Goal: Task Accomplishment & Management: Use online tool/utility

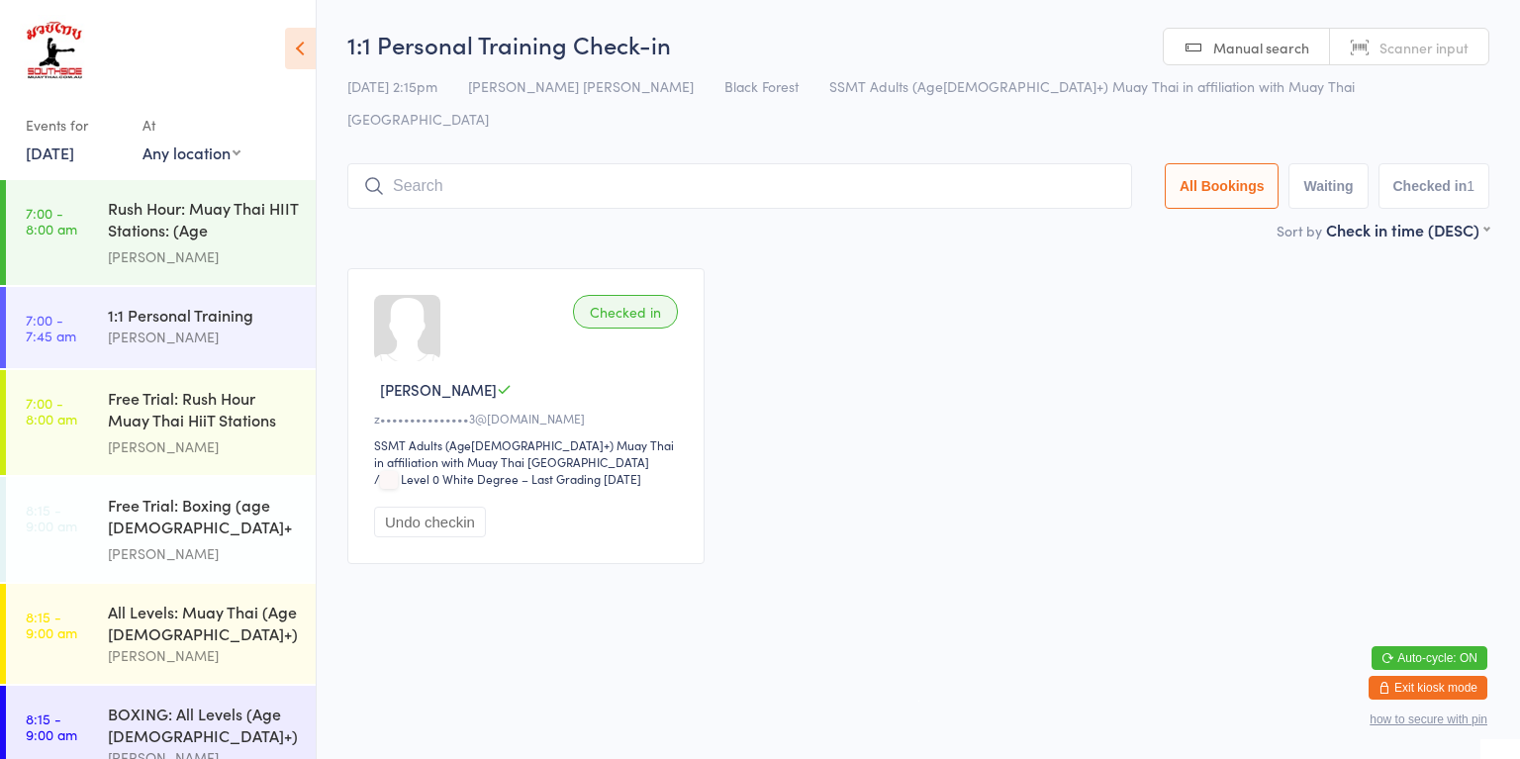
click at [67, 158] on link "[DATE]" at bounding box center [50, 153] width 48 height 22
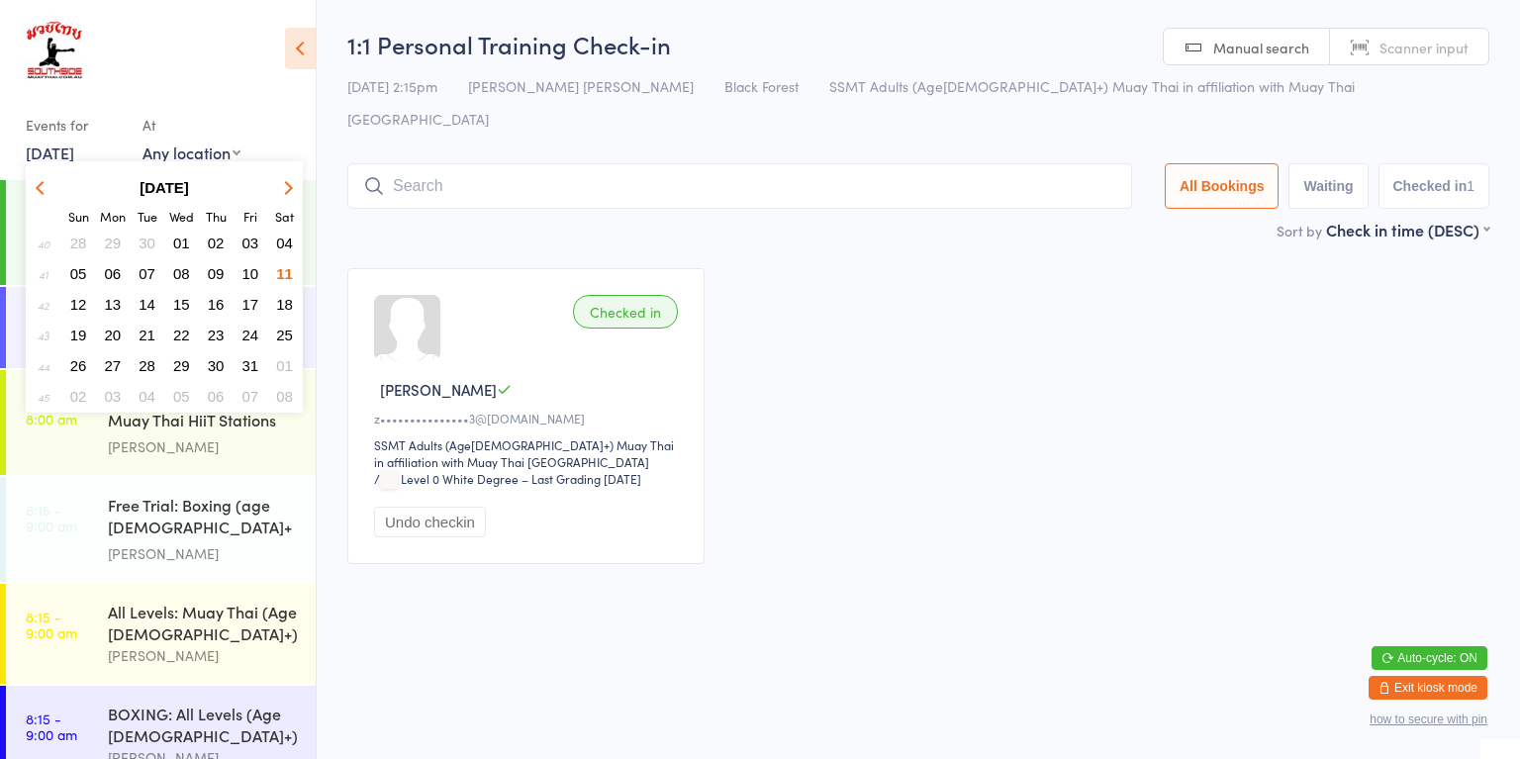
click at [114, 309] on span "13" at bounding box center [113, 304] width 17 height 17
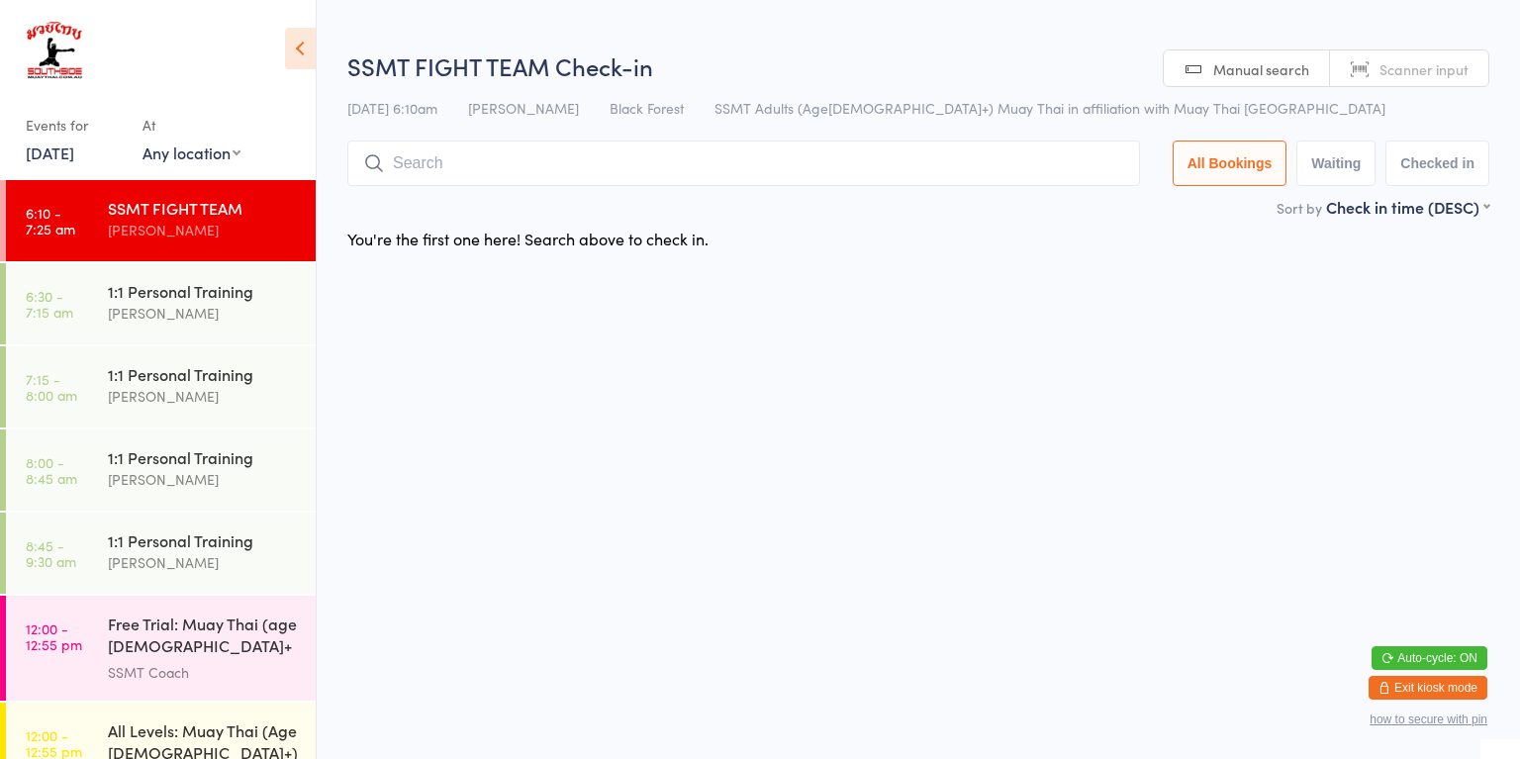
click at [217, 318] on div "[PERSON_NAME]" at bounding box center [203, 313] width 191 height 23
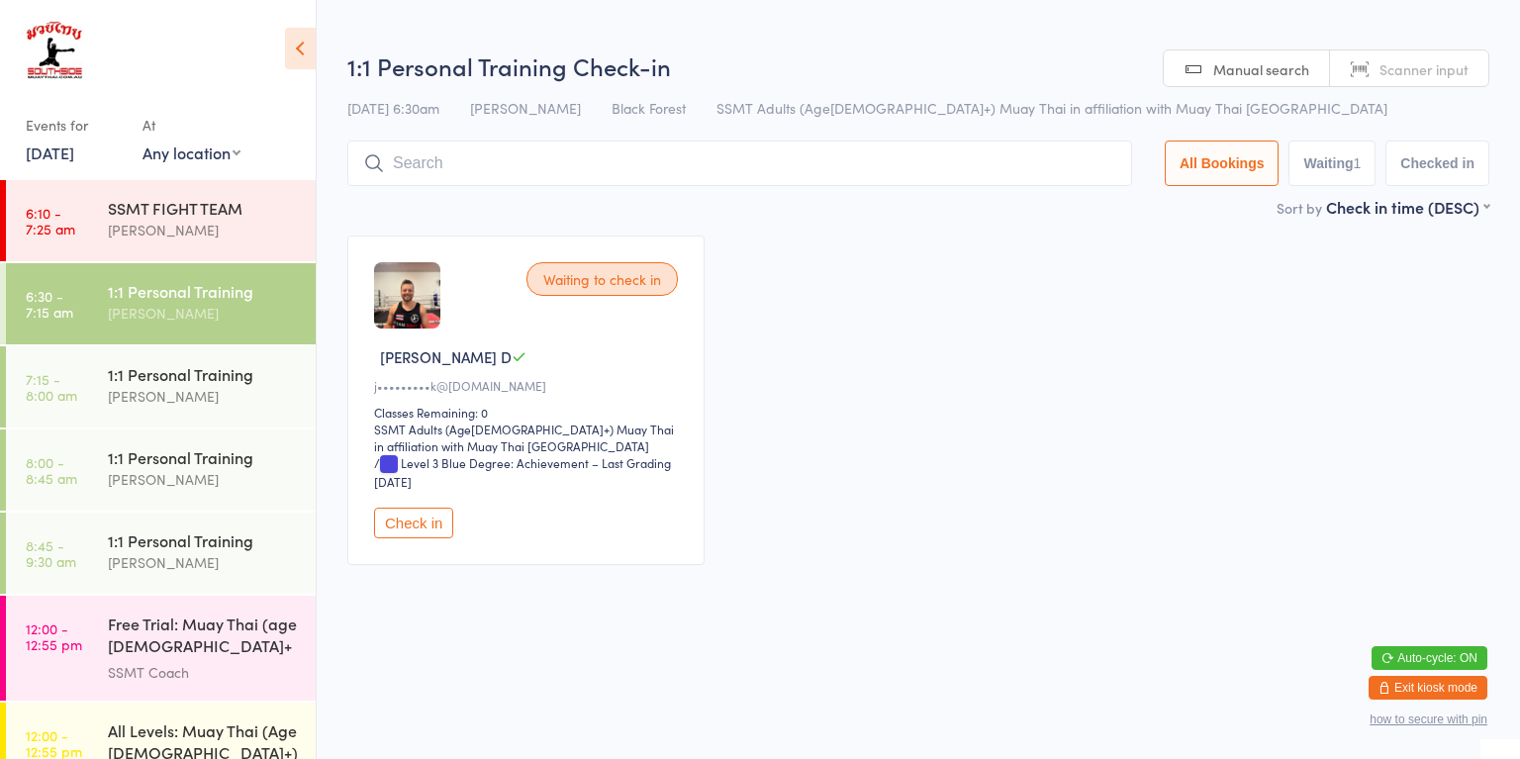
click at [255, 390] on div "[PERSON_NAME]" at bounding box center [203, 396] width 191 height 23
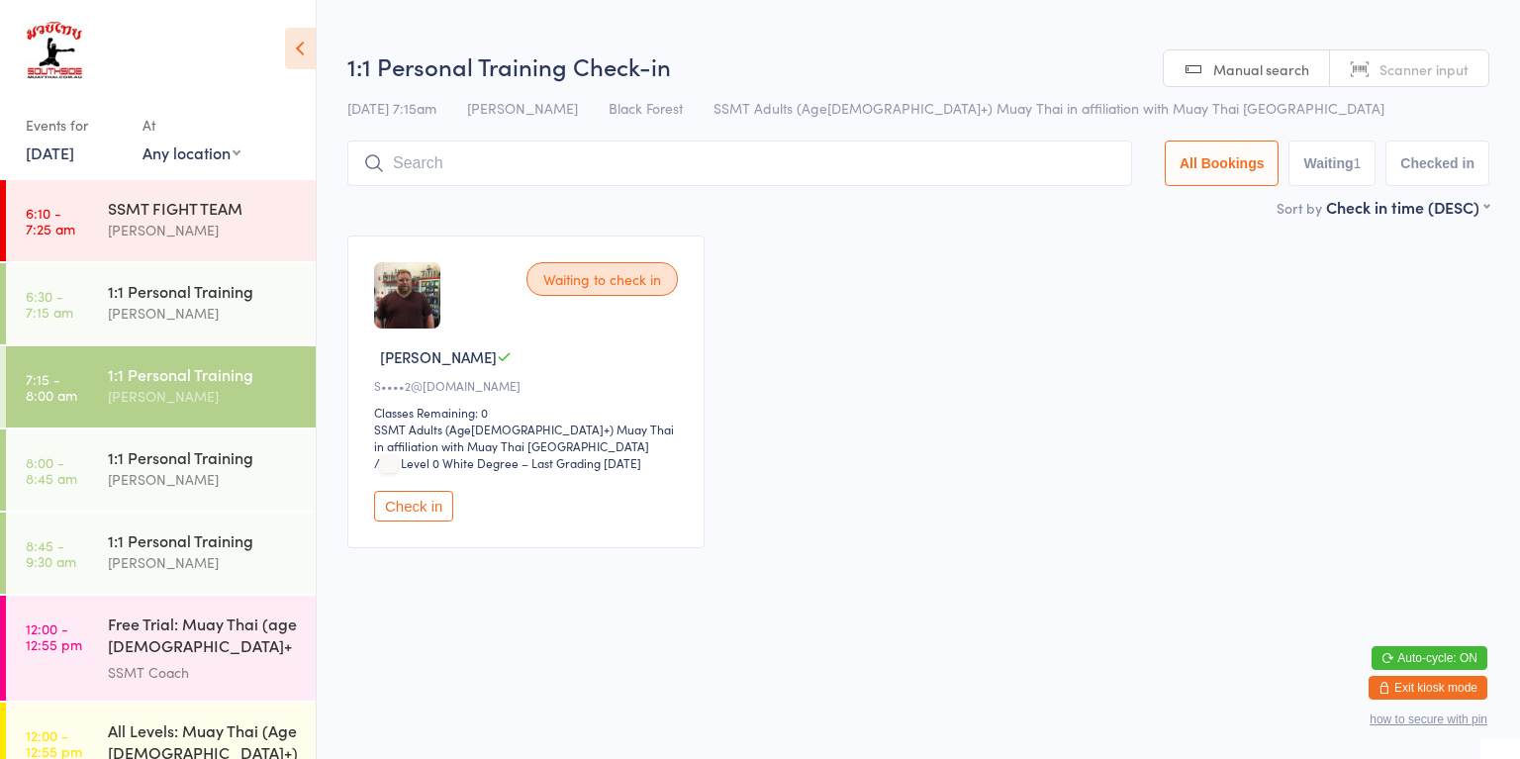
click at [227, 451] on div "1:1 Personal Training" at bounding box center [203, 457] width 191 height 22
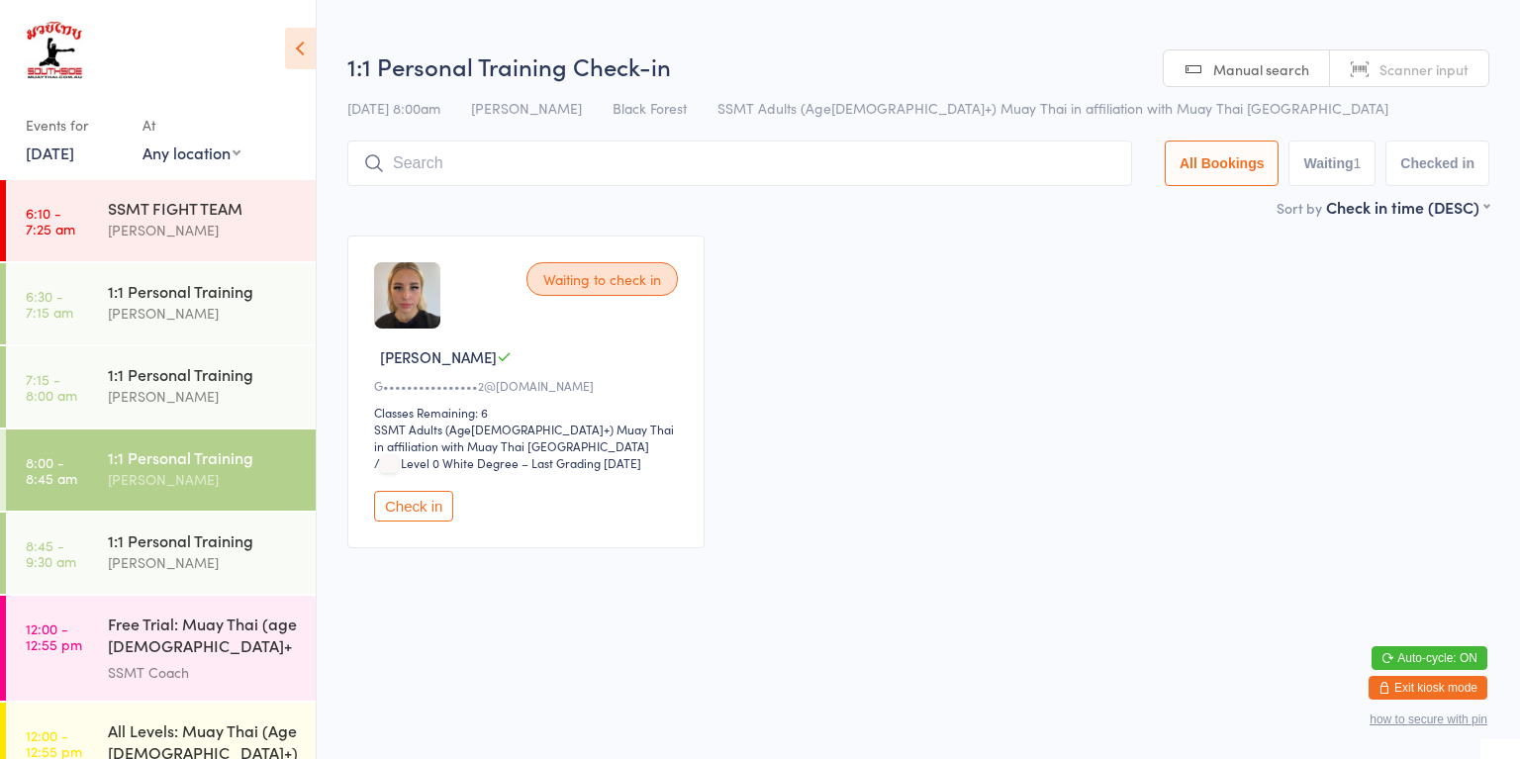
click at [231, 542] on div "1:1 Personal Training" at bounding box center [203, 540] width 191 height 22
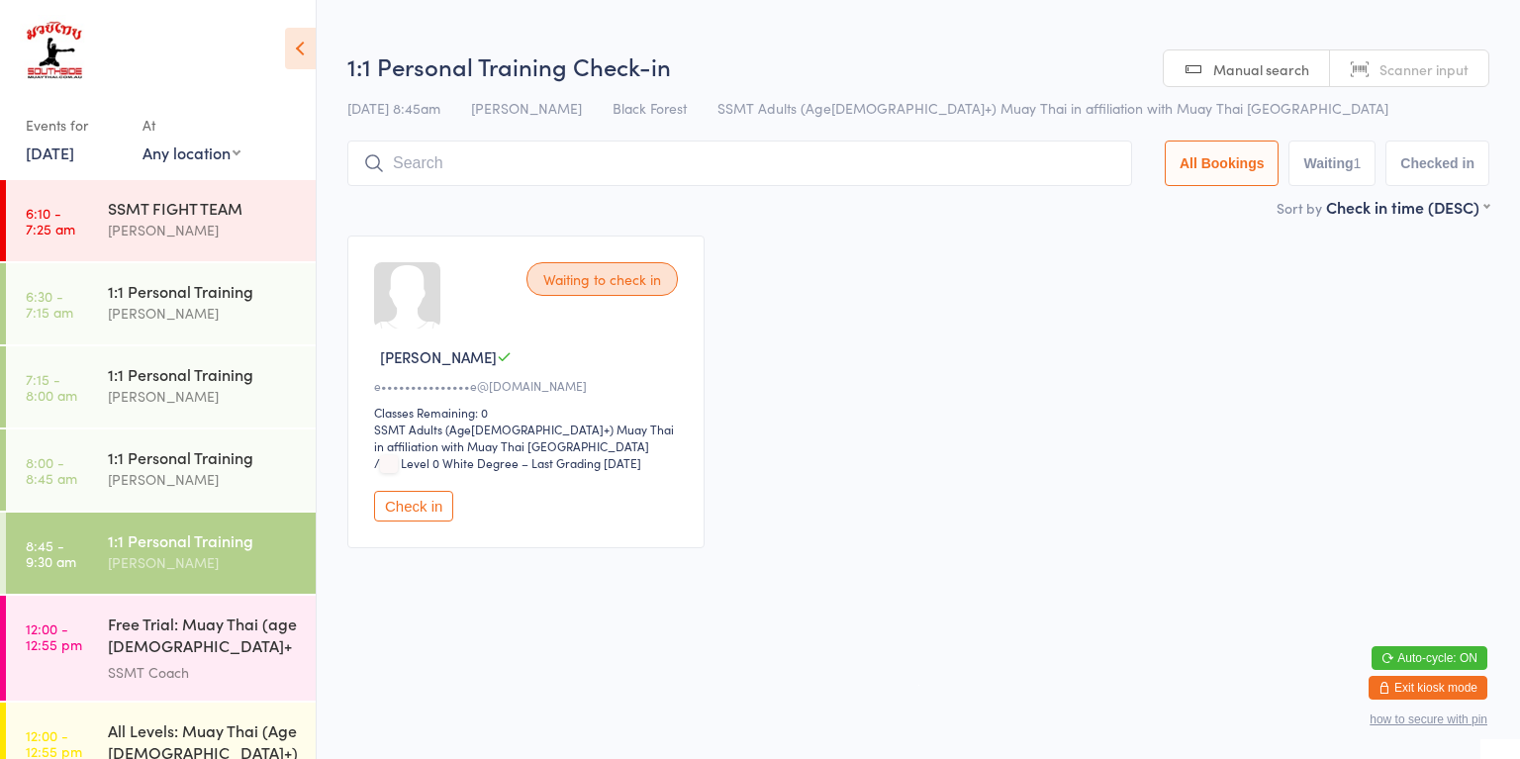
click at [242, 320] on div "[PERSON_NAME]" at bounding box center [203, 313] width 191 height 23
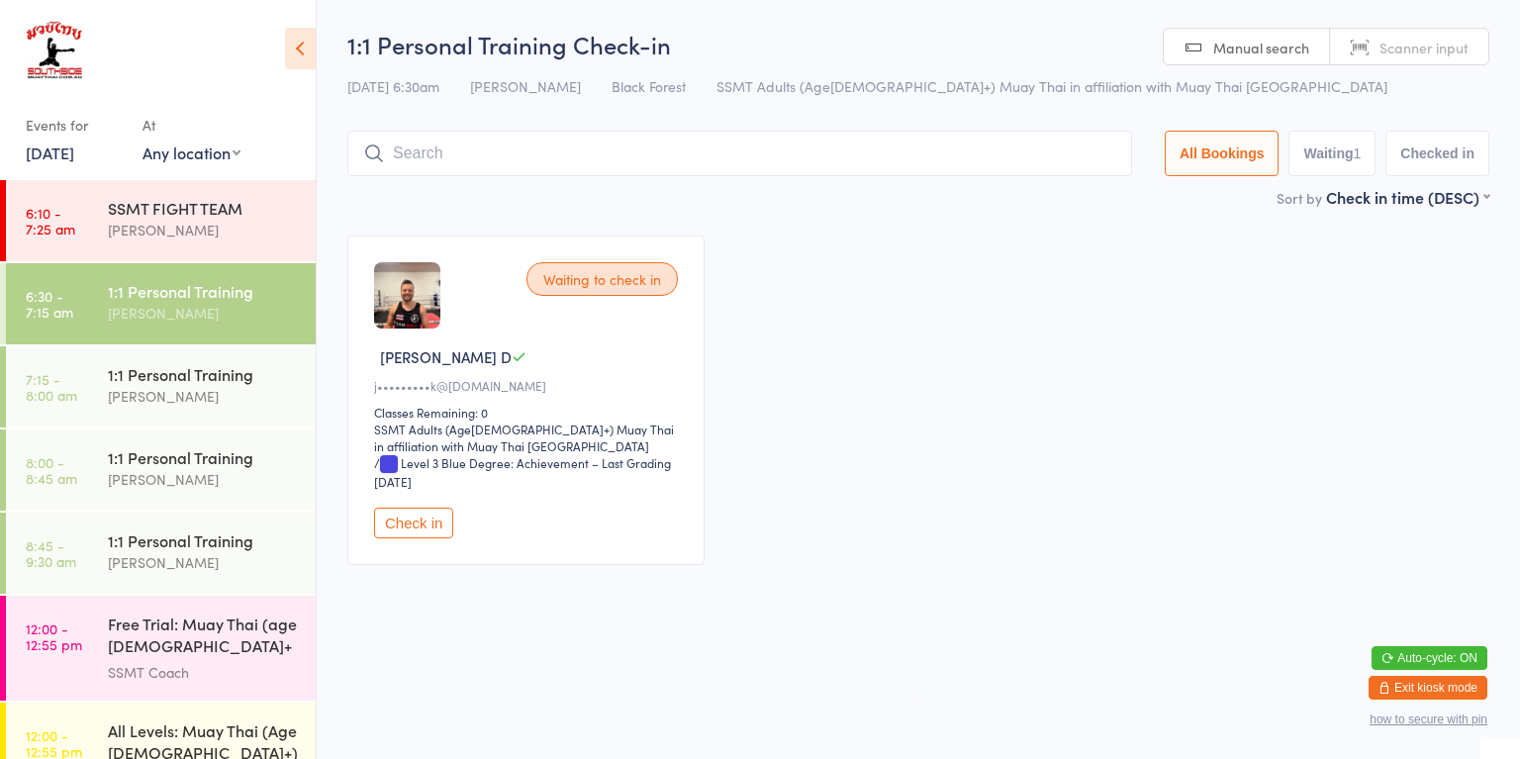
click at [433, 533] on button "Check in" at bounding box center [413, 523] width 79 height 31
